Goal: Task Accomplishment & Management: Manage account settings

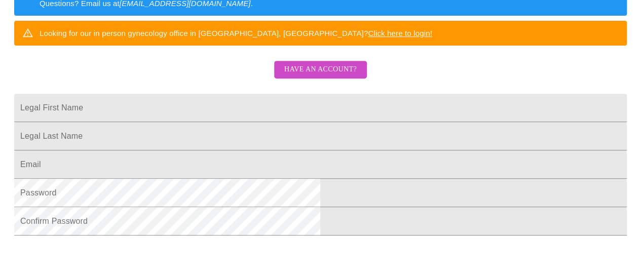
scroll to position [194, 0]
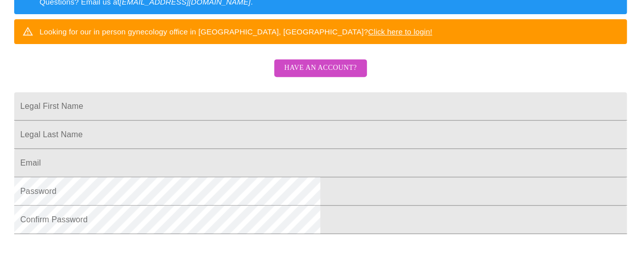
click at [336, 75] on span "Have an account?" at bounding box center [320, 68] width 72 height 13
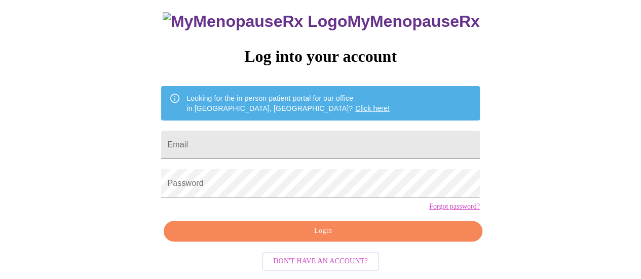
scroll to position [78, 0]
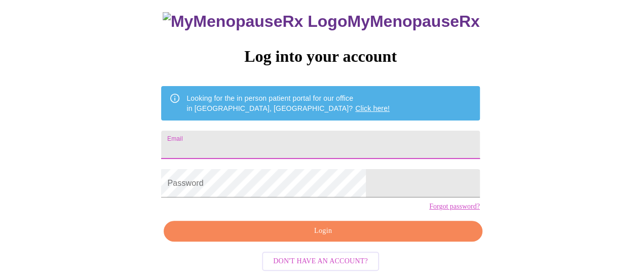
click at [293, 131] on input "Email" at bounding box center [320, 145] width 318 height 28
type input "[EMAIL_ADDRESS][DOMAIN_NAME]"
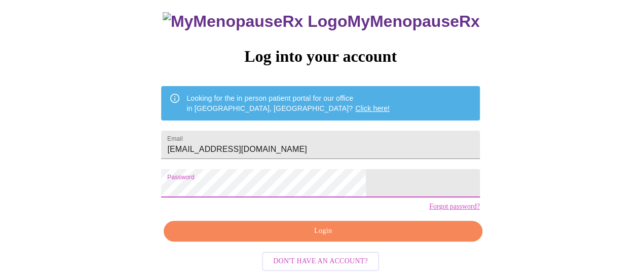
click at [312, 235] on span "Login" at bounding box center [322, 231] width 295 height 13
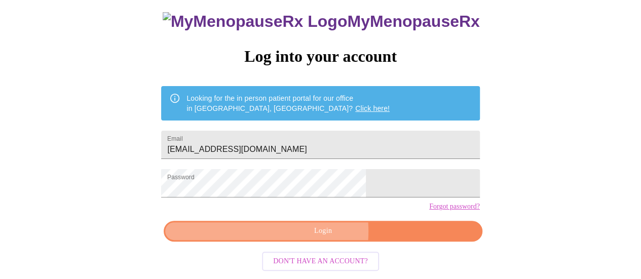
click at [299, 235] on span "Login" at bounding box center [322, 231] width 295 height 13
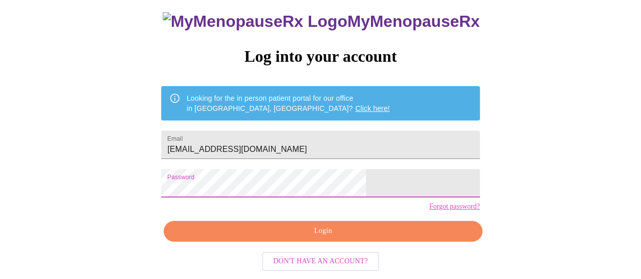
click at [162, 185] on div "MyMenopauseRx Log into your account Looking for the in person patient portal fo…" at bounding box center [320, 107] width 633 height 335
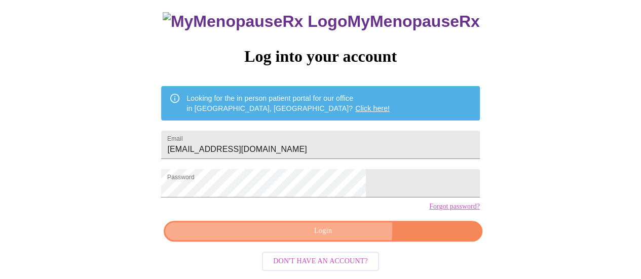
click at [335, 233] on span "Login" at bounding box center [322, 231] width 295 height 13
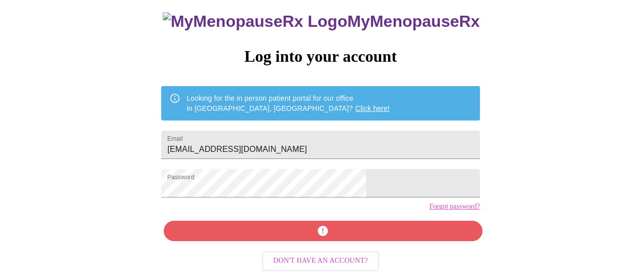
click at [355, 104] on link "Click here!" at bounding box center [372, 108] width 34 height 8
